Goal: Find contact information: Find contact information

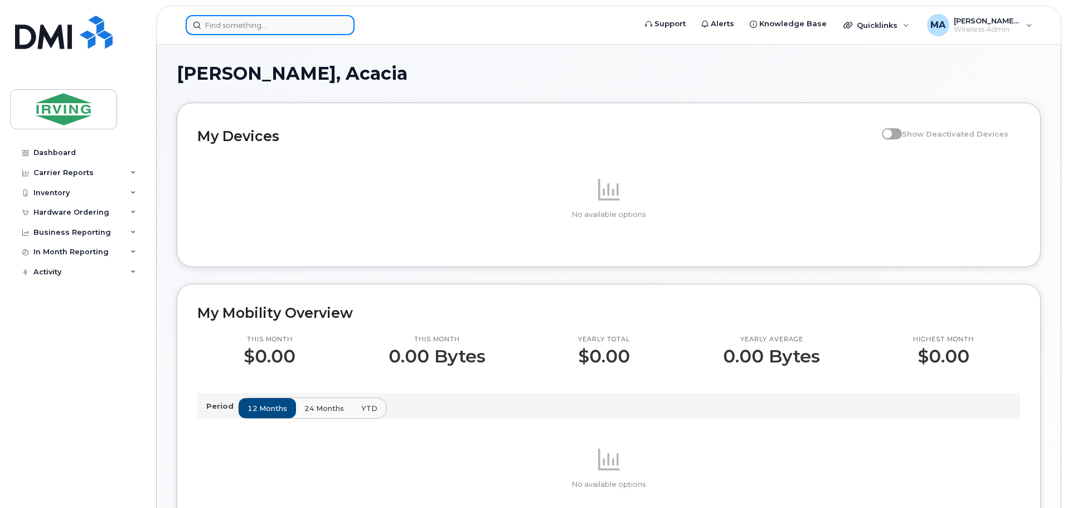
click at [224, 18] on input at bounding box center [270, 25] width 169 height 20
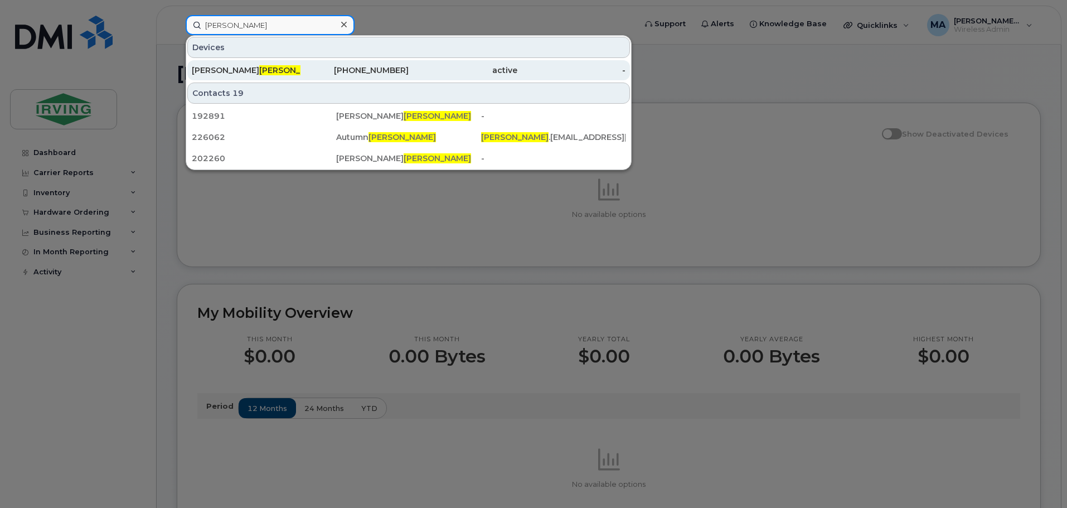
type input "[PERSON_NAME]"
click at [219, 66] on div "[PERSON_NAME]" at bounding box center [246, 70] width 109 height 11
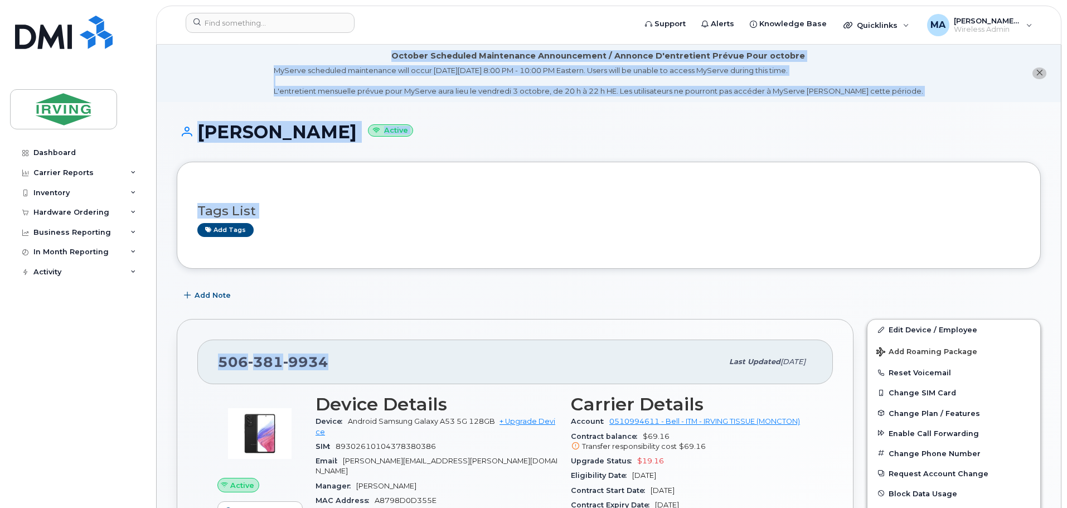
drag, startPoint x: 346, startPoint y: 373, endPoint x: 151, endPoint y: 352, distance: 196.8
click at [353, 358] on div "[PHONE_NUMBER]" at bounding box center [470, 361] width 505 height 23
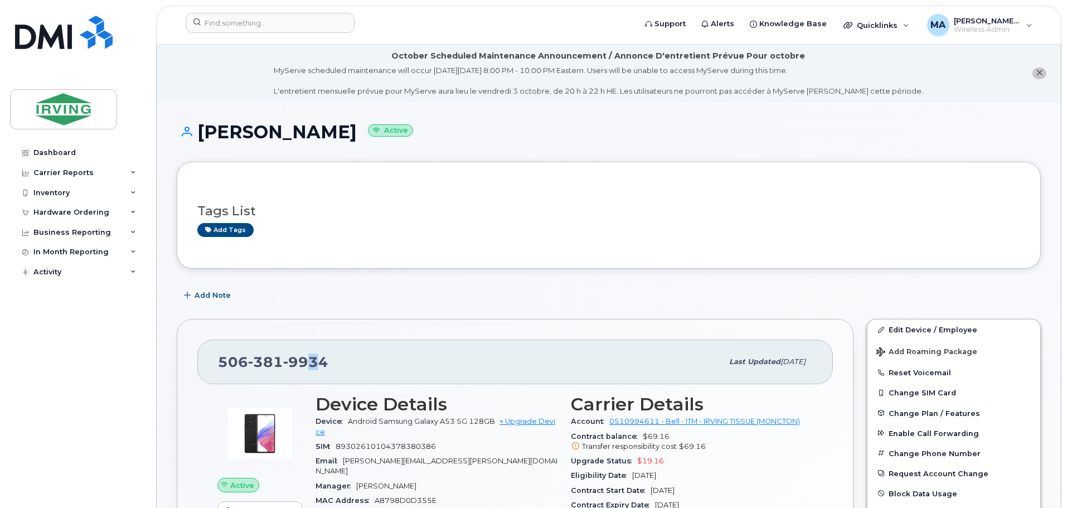
drag, startPoint x: 321, startPoint y: 361, endPoint x: 306, endPoint y: 360, distance: 15.1
click at [306, 360] on span "9934" at bounding box center [305, 361] width 45 height 17
click at [330, 361] on div "[PHONE_NUMBER]" at bounding box center [470, 361] width 505 height 23
drag, startPoint x: 331, startPoint y: 362, endPoint x: 229, endPoint y: 353, distance: 102.4
click at [229, 353] on div "[PHONE_NUMBER]" at bounding box center [470, 361] width 505 height 23
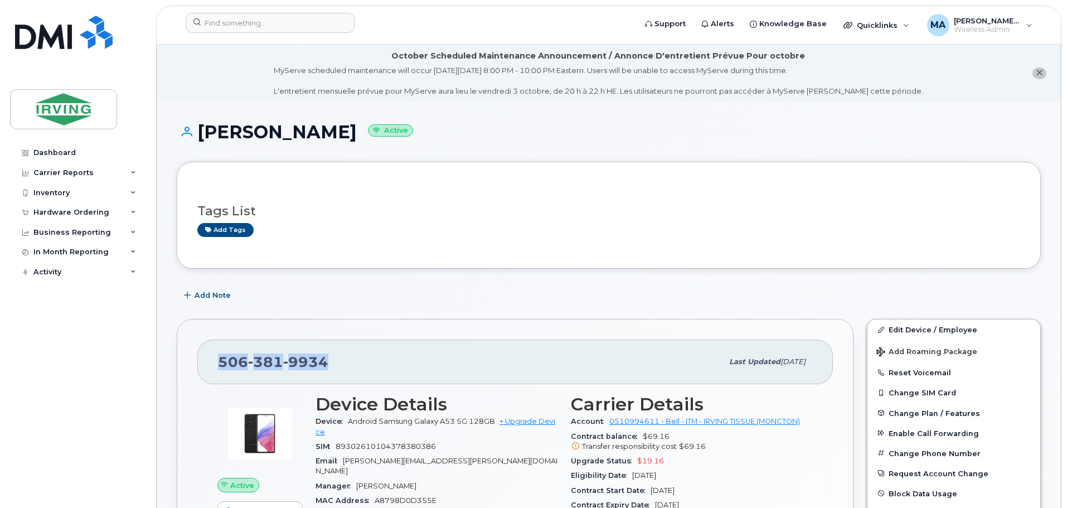
copy span "[PHONE_NUMBER]"
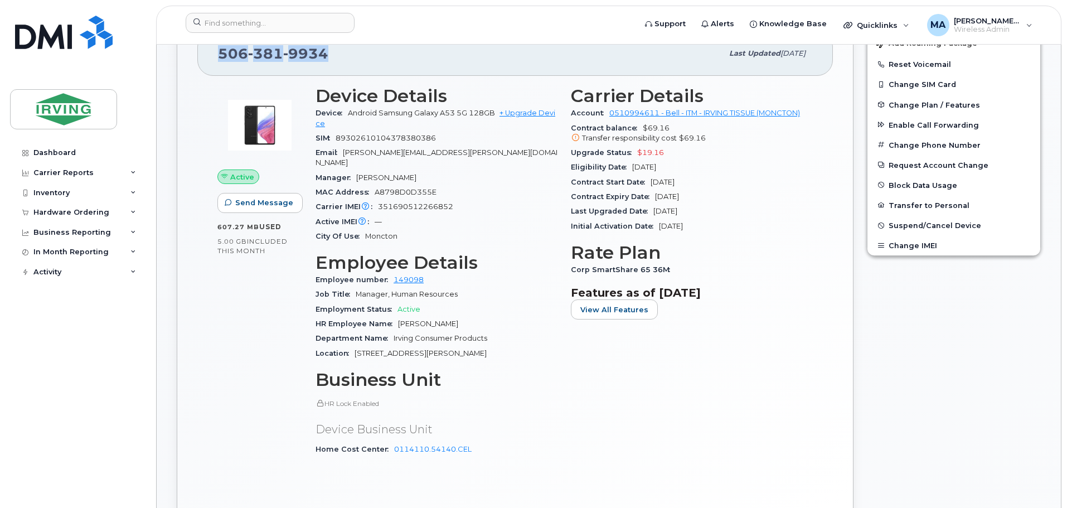
scroll to position [335, 0]
